Goal: Information Seeking & Learning: Learn about a topic

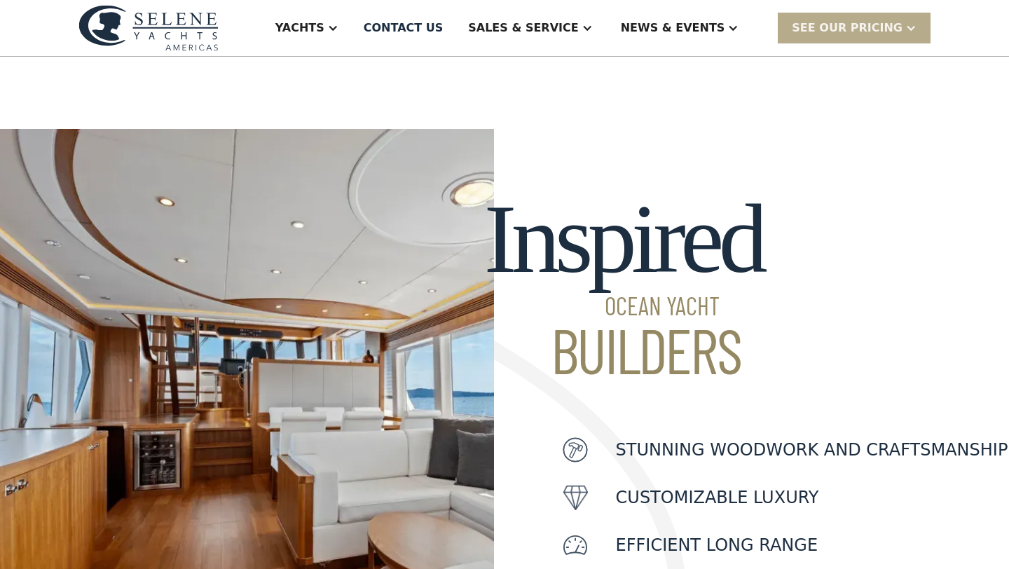
scroll to position [349, 0]
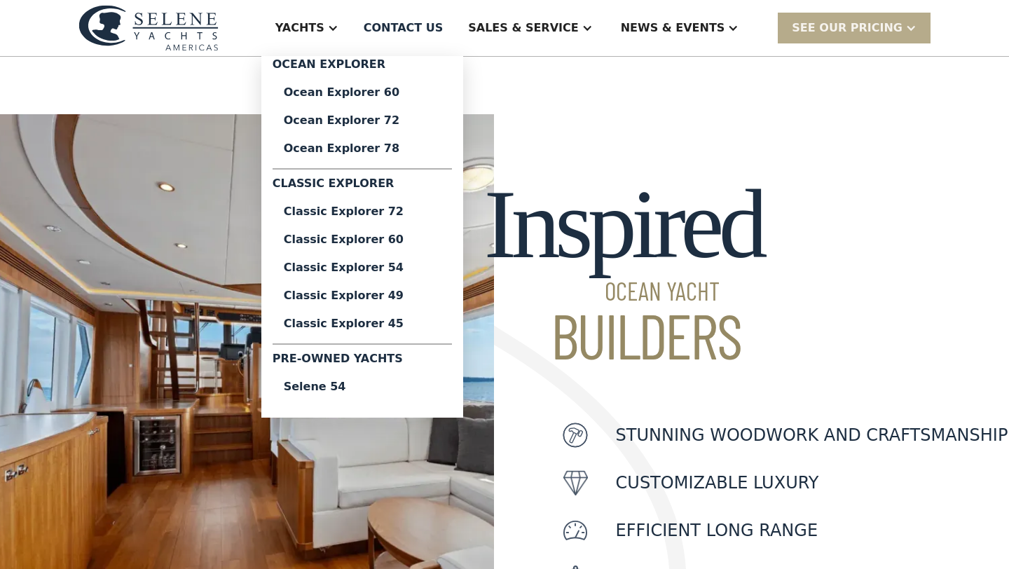
click at [324, 34] on div "Yachts" at bounding box center [299, 28] width 49 height 17
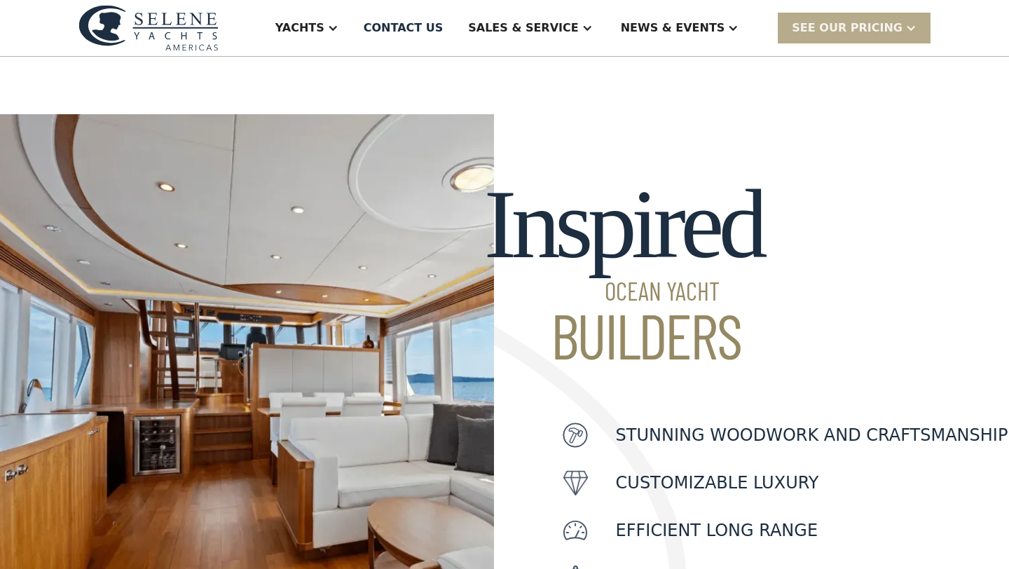
click at [352, 19] on div "Yachts" at bounding box center [306, 28] width 91 height 56
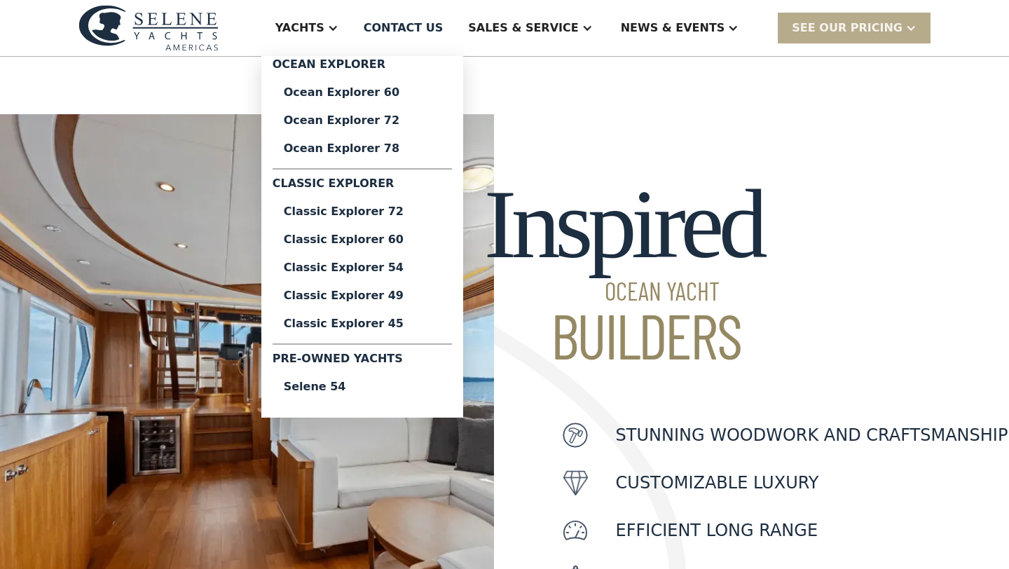
click at [352, 38] on div "Yachts" at bounding box center [306, 28] width 91 height 56
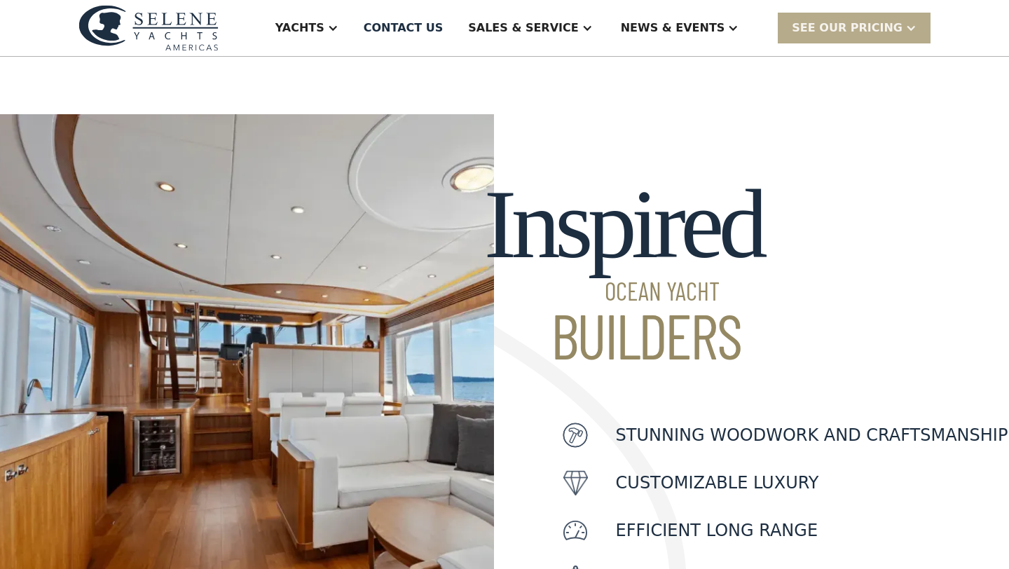
click at [324, 33] on div "Yachts" at bounding box center [299, 28] width 49 height 17
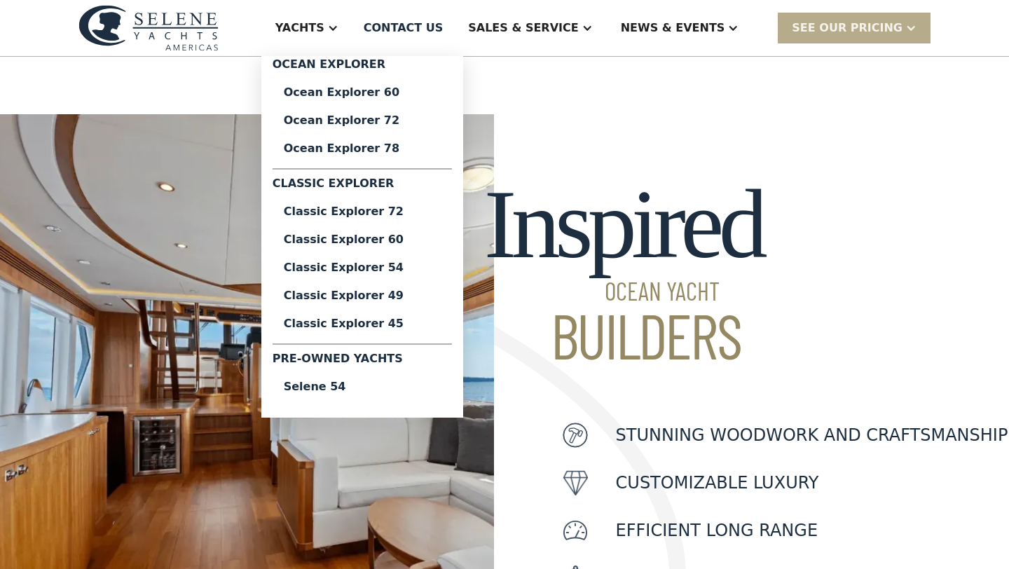
click at [360, 62] on div "Ocean Explorer" at bounding box center [361, 67] width 179 height 22
click at [386, 92] on div "Ocean Explorer 60" at bounding box center [362, 92] width 157 height 11
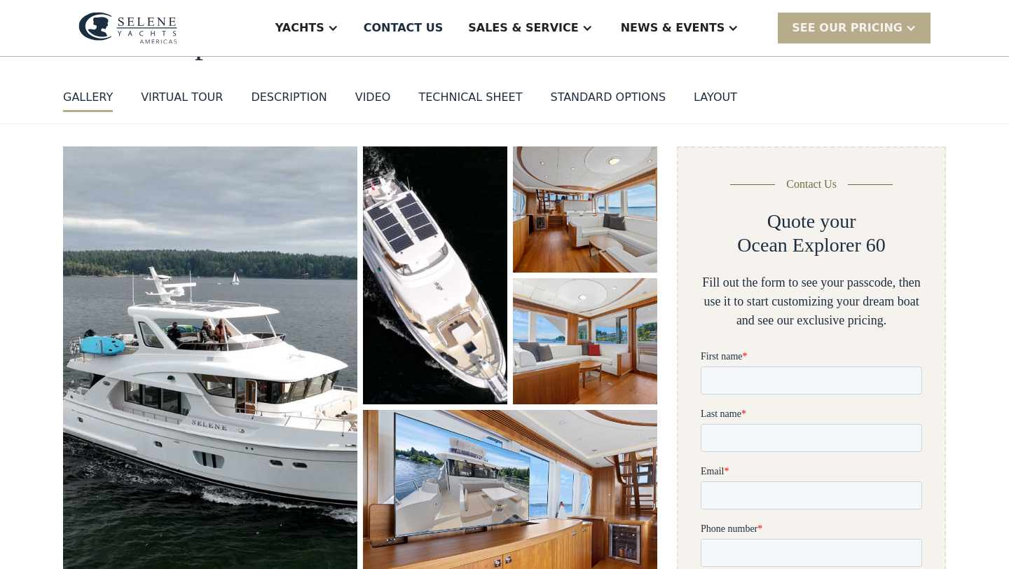
scroll to position [117, 0]
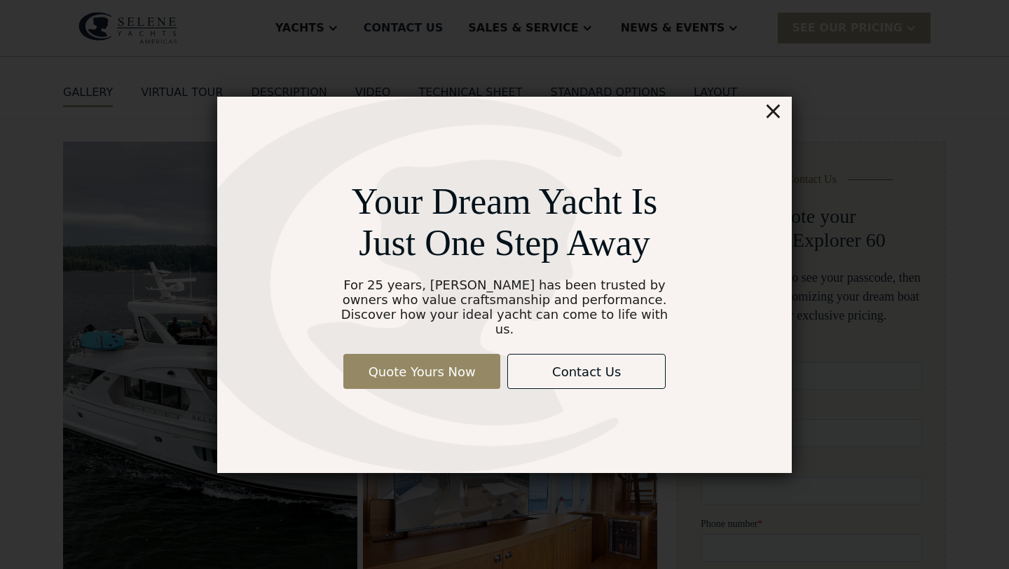
click at [776, 118] on div "×" at bounding box center [773, 111] width 20 height 28
